Goal: Navigation & Orientation: Find specific page/section

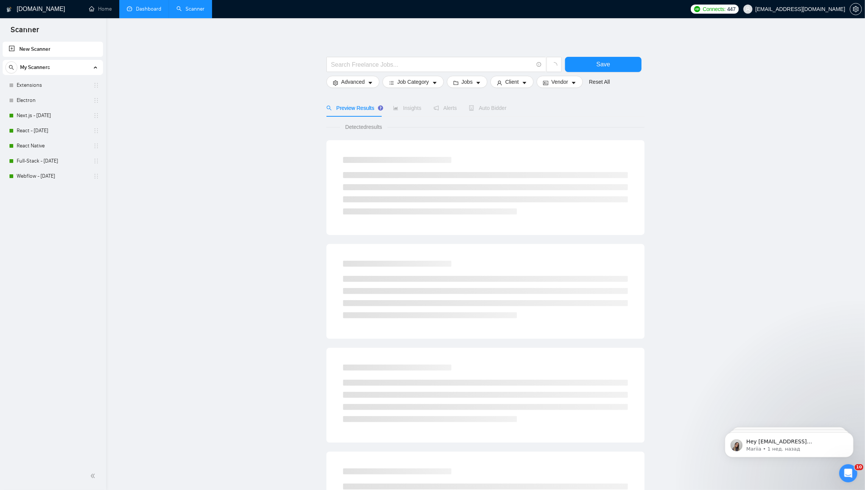
click at [145, 12] on link "Dashboard" at bounding box center [144, 9] width 34 height 6
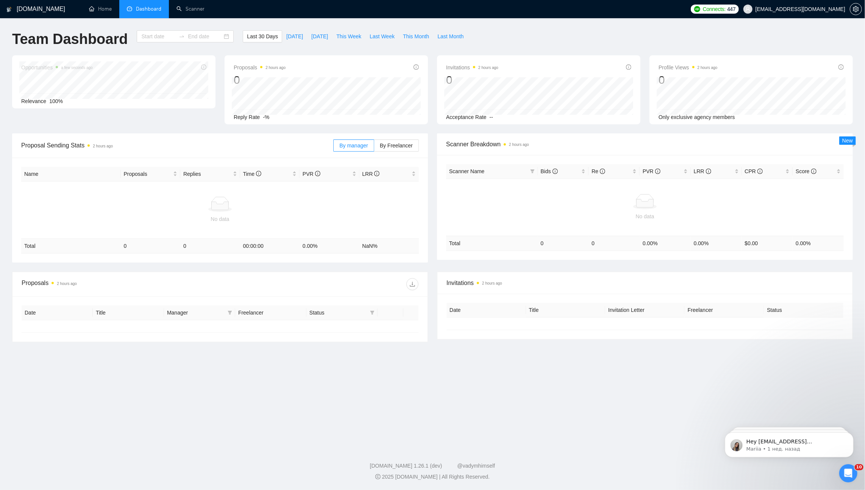
type input "[DATE]"
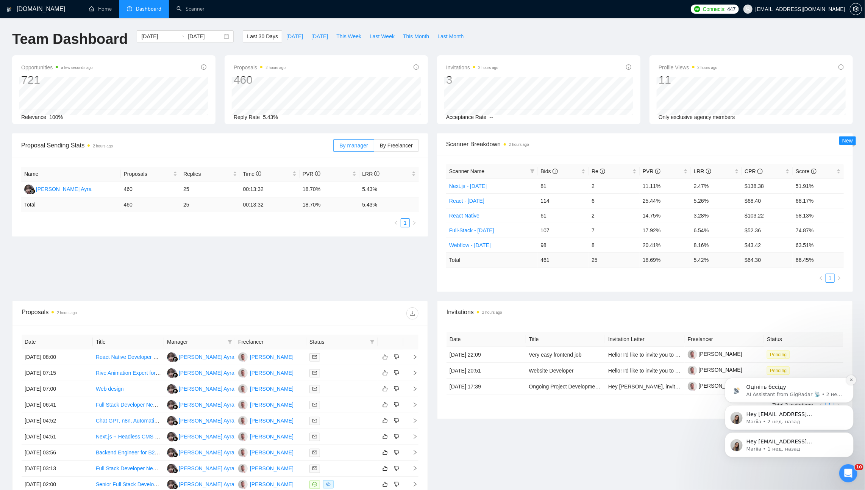
click at [849, 382] on button "Dismiss notification" at bounding box center [851, 379] width 10 height 10
click at [849, 407] on icon "Dismiss notification" at bounding box center [851, 406] width 4 height 4
click at [853, 434] on icon "Dismiss notification" at bounding box center [851, 434] width 4 height 4
